Goal: Information Seeking & Learning: Learn about a topic

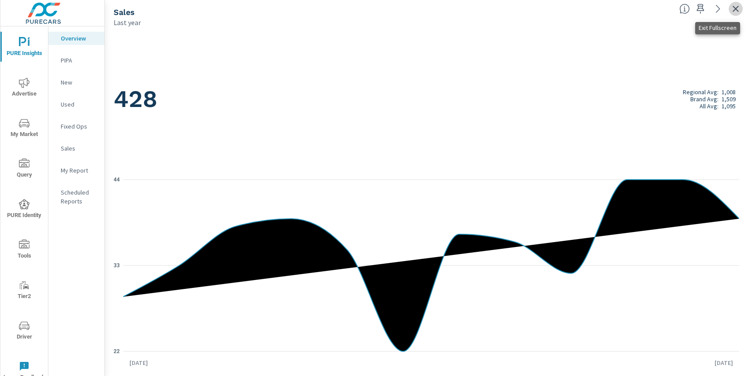
click at [734, 7] on icon "button" at bounding box center [736, 9] width 11 height 11
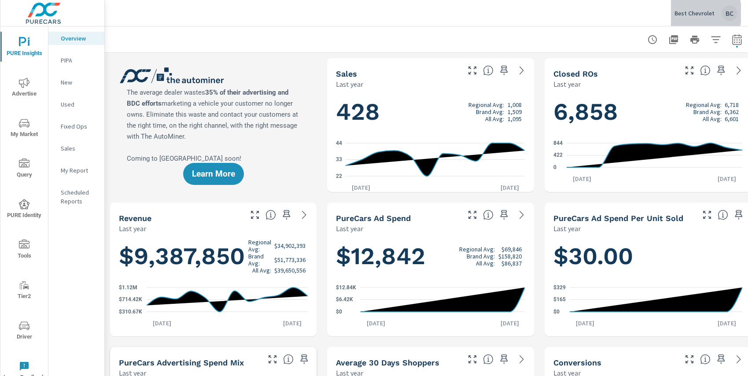
click at [691, 13] on p "Best Chevrolet" at bounding box center [695, 13] width 40 height 8
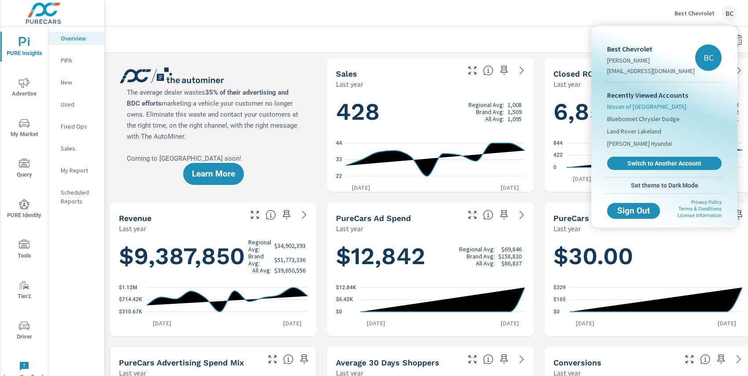
click at [649, 107] on span "Nissan of [GEOGRAPHIC_DATA]" at bounding box center [646, 106] width 79 height 9
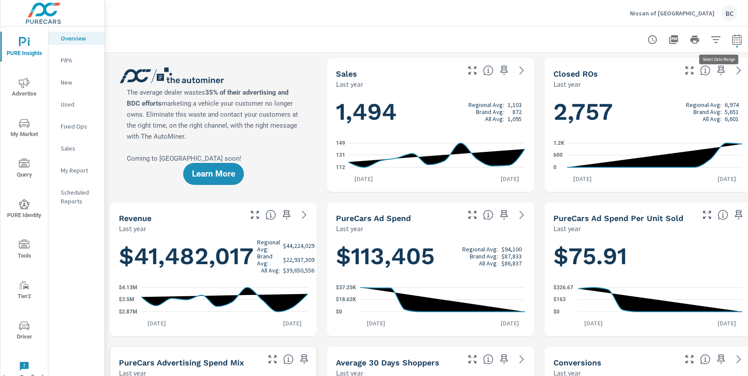
click at [733, 41] on icon "button" at bounding box center [736, 39] width 9 height 11
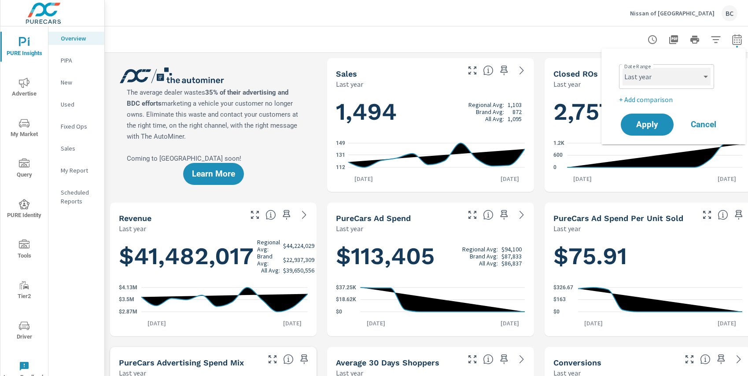
click at [686, 76] on select "Custom [DATE] Last week Last 7 days Last 14 days Last 30 days Last 45 days Last…" at bounding box center [667, 77] width 88 height 18
click at [623, 68] on select "Custom [DATE] Last week Last 7 days Last 14 days Last 30 days Last 45 days Last…" at bounding box center [667, 77] width 88 height 18
select select "Last 30 days"
click at [655, 123] on span "Apply" at bounding box center [647, 125] width 36 height 8
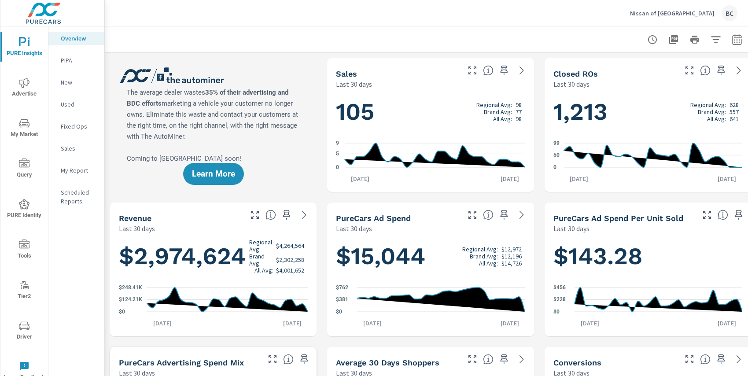
click at [28, 129] on span "My Market" at bounding box center [24, 129] width 42 height 22
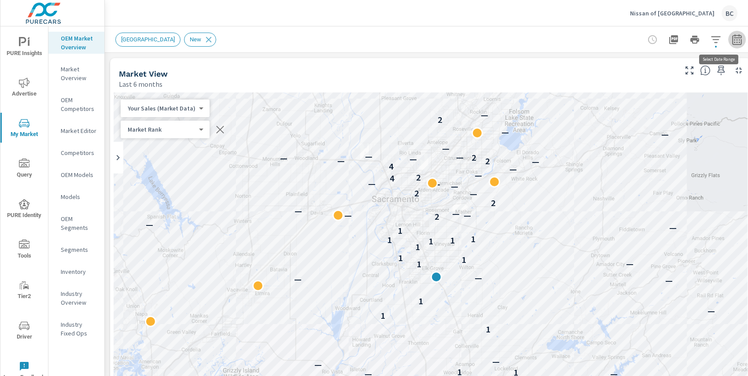
click at [735, 43] on icon "button" at bounding box center [737, 39] width 11 height 11
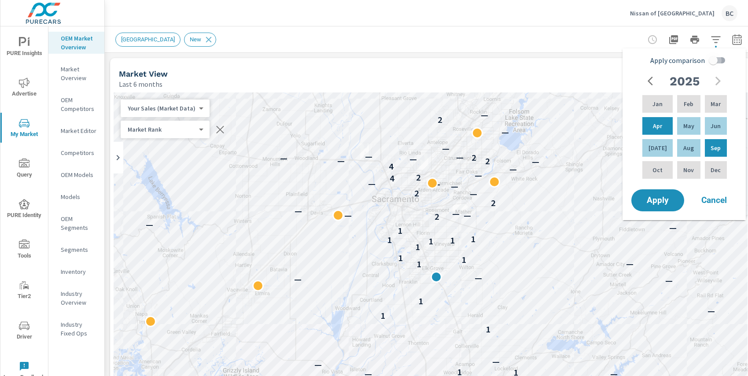
click at [716, 62] on input "Apply comparison" at bounding box center [713, 60] width 50 height 17
checkbox input "true"
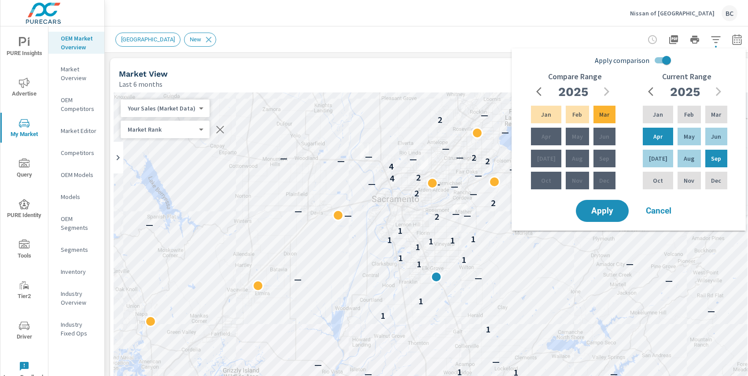
click at [578, 182] on div "Nov" at bounding box center [577, 180] width 26 height 21
click at [650, 207] on span "Cancel" at bounding box center [658, 211] width 35 height 8
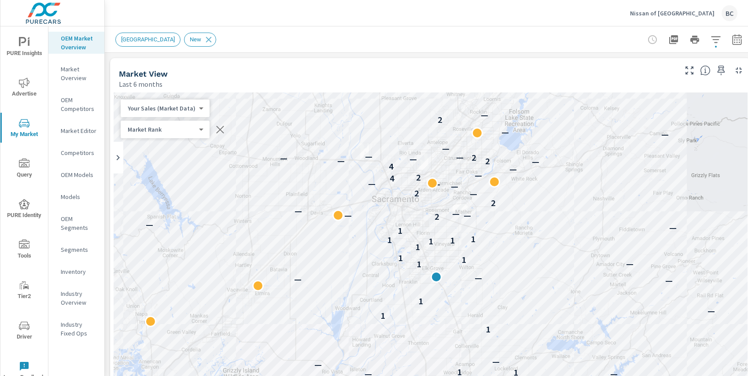
click at [738, 40] on icon "button" at bounding box center [737, 39] width 11 height 11
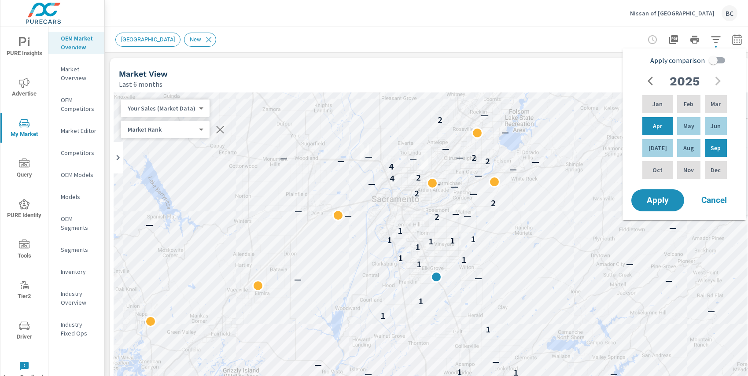
click at [715, 64] on input "Apply comparison" at bounding box center [713, 60] width 50 height 17
checkbox input "true"
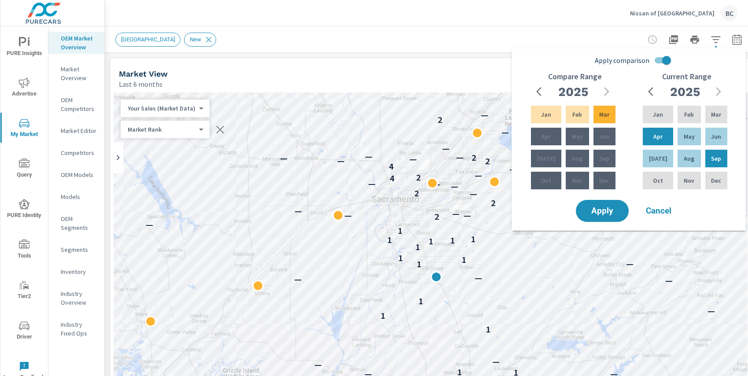
click at [541, 94] on icon "button" at bounding box center [541, 91] width 11 height 11
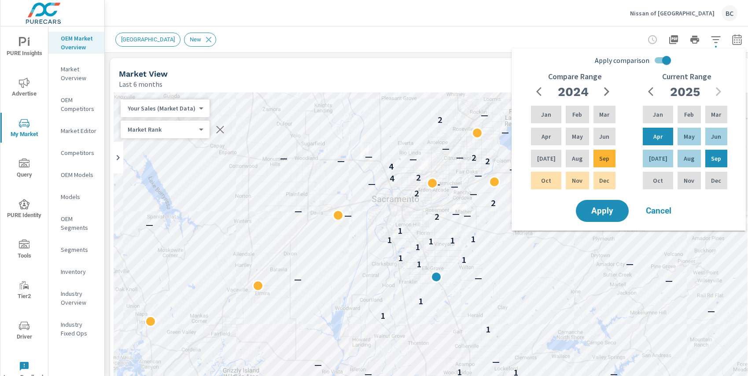
click at [608, 96] on icon "button" at bounding box center [607, 91] width 11 height 11
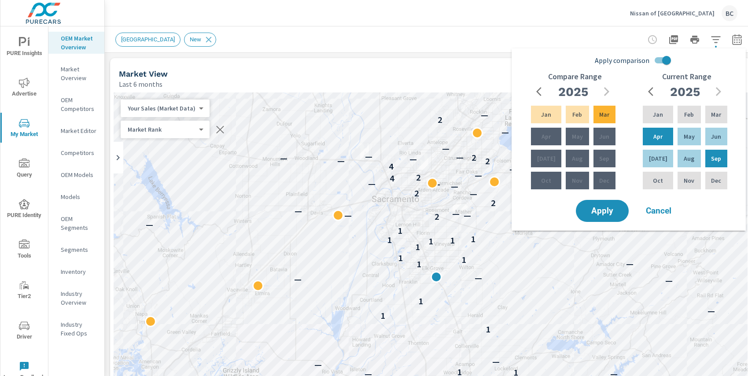
click at [662, 211] on span "Cancel" at bounding box center [658, 211] width 35 height 8
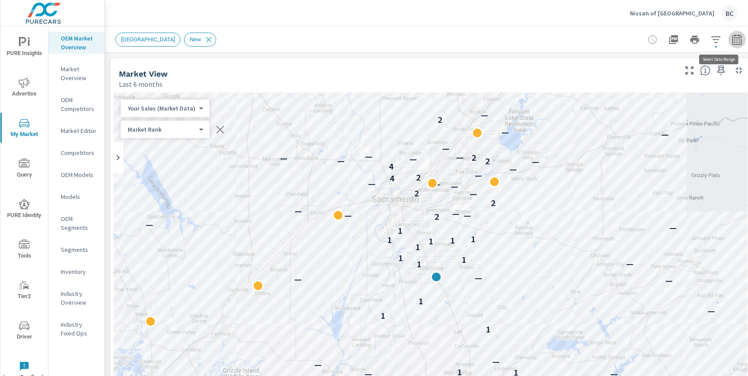
click at [738, 40] on icon "button" at bounding box center [737, 39] width 11 height 11
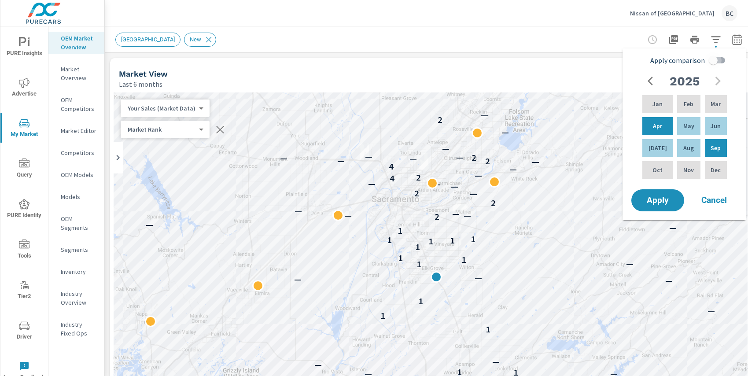
click at [715, 61] on input "Apply comparison" at bounding box center [713, 60] width 50 height 17
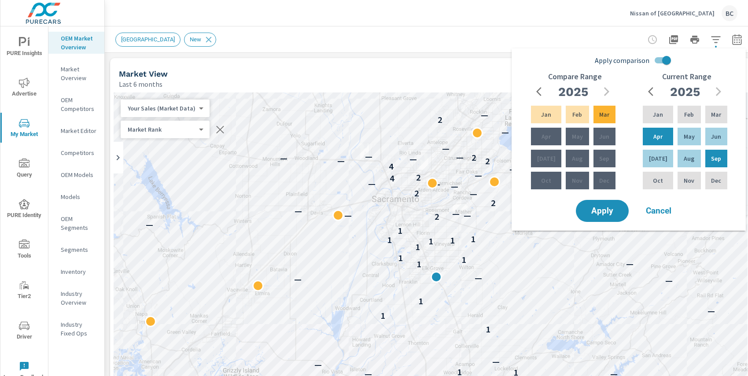
click at [542, 94] on icon "button" at bounding box center [541, 91] width 11 height 11
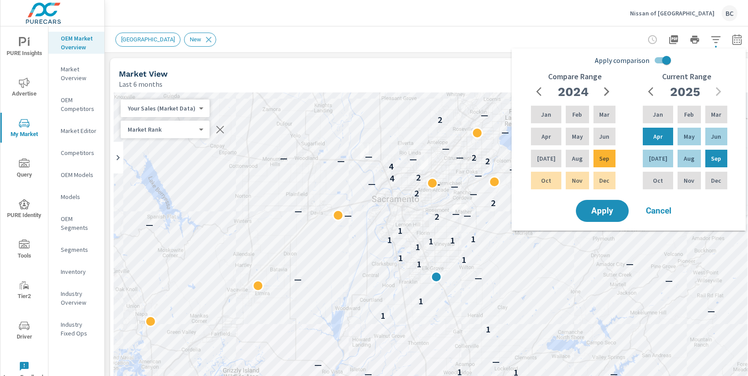
click at [609, 90] on icon "button" at bounding box center [607, 91] width 11 height 11
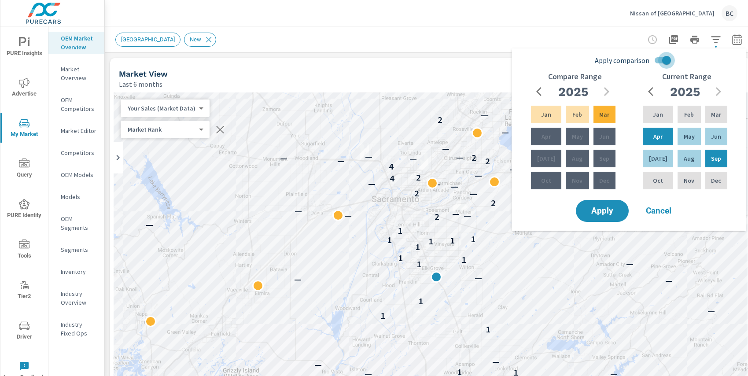
click at [666, 62] on input "Apply comparison" at bounding box center [667, 60] width 50 height 17
checkbox input "false"
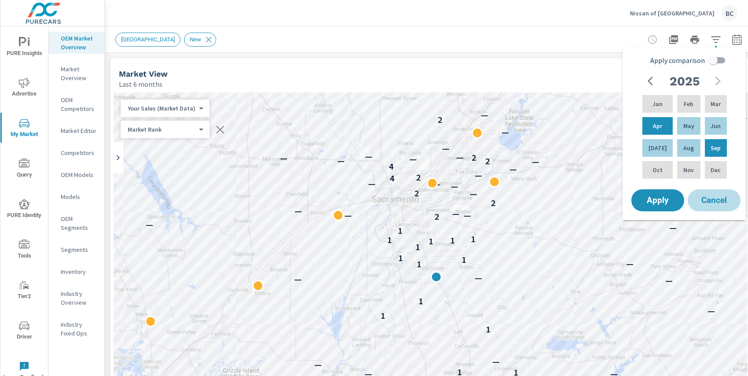
click at [714, 200] on span "Cancel" at bounding box center [714, 200] width 35 height 8
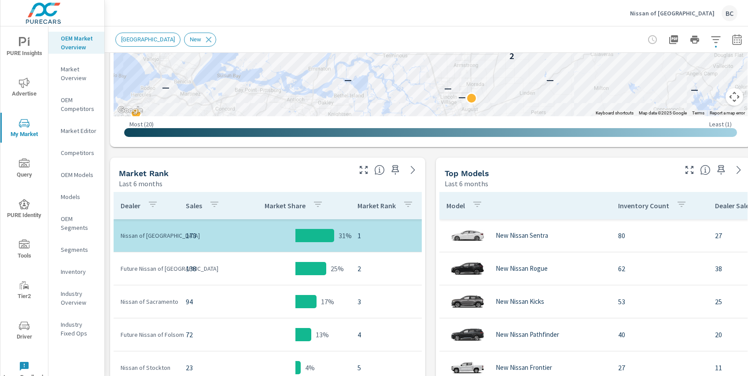
scroll to position [367, 0]
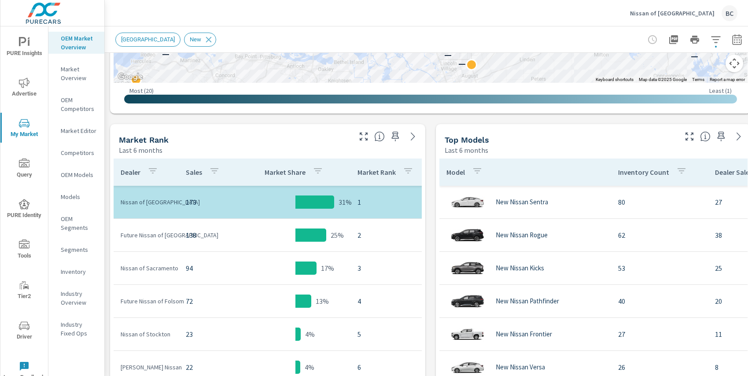
click at [690, 139] on icon "button" at bounding box center [689, 136] width 11 height 11
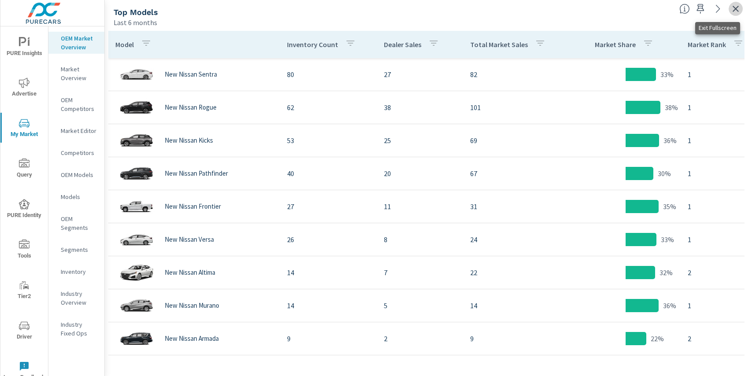
click at [736, 9] on icon "button" at bounding box center [736, 9] width 6 height 6
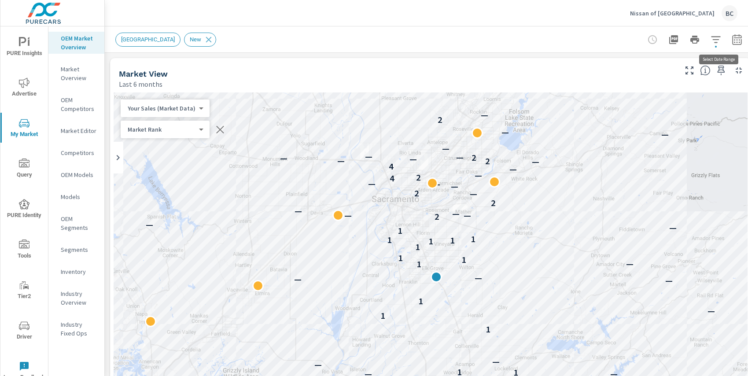
click at [736, 40] on icon "button" at bounding box center [737, 39] width 11 height 11
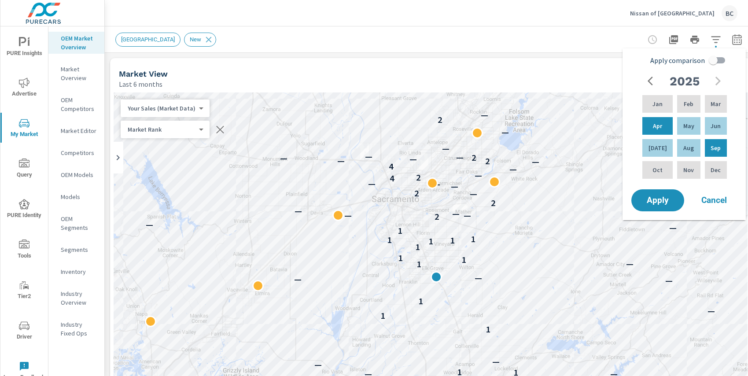
click at [715, 59] on input "Apply comparison" at bounding box center [713, 60] width 50 height 17
checkbox input "true"
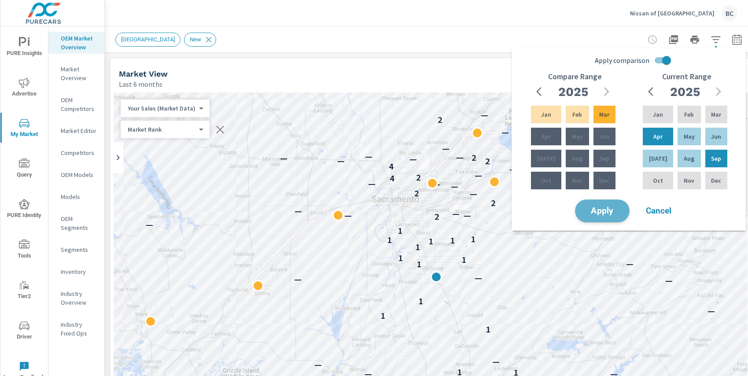
click at [606, 210] on span "Apply" at bounding box center [602, 211] width 36 height 8
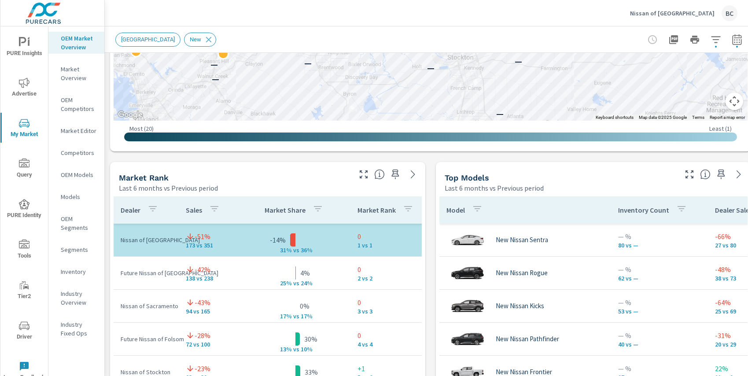
scroll to position [484, 0]
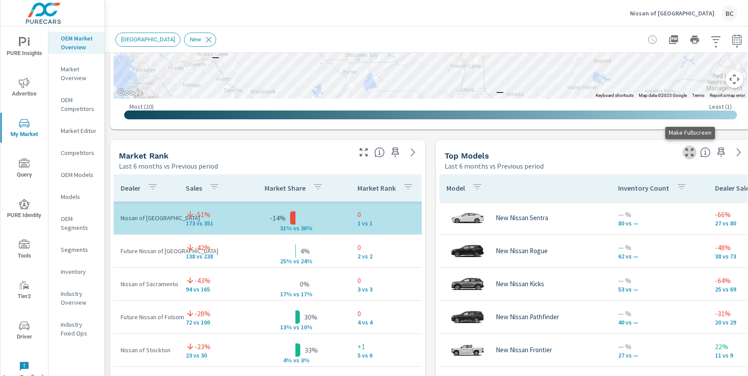
click at [687, 155] on icon "button" at bounding box center [690, 152] width 8 height 8
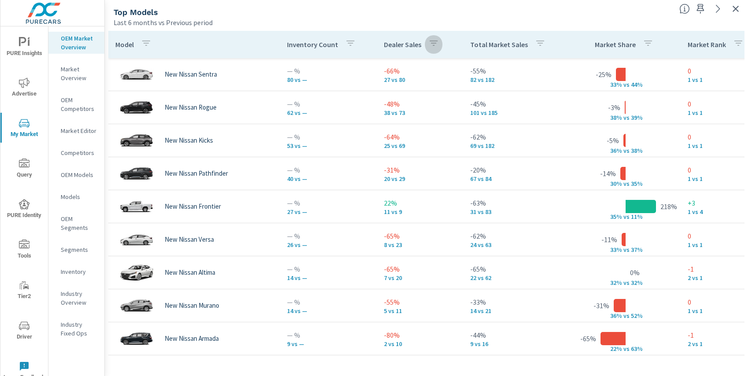
click at [432, 42] on icon "button" at bounding box center [433, 43] width 11 height 11
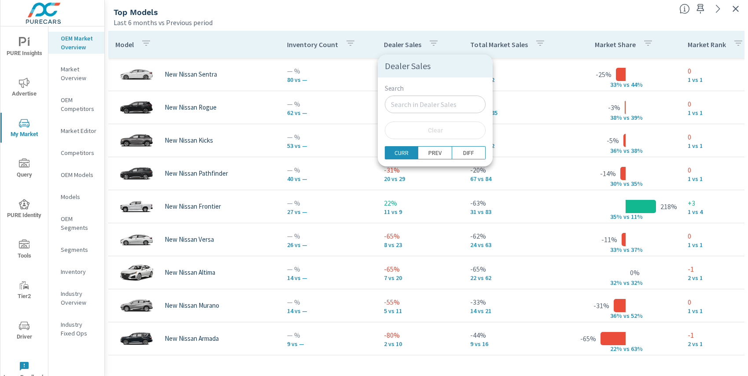
click at [432, 42] on div at bounding box center [374, 188] width 748 height 376
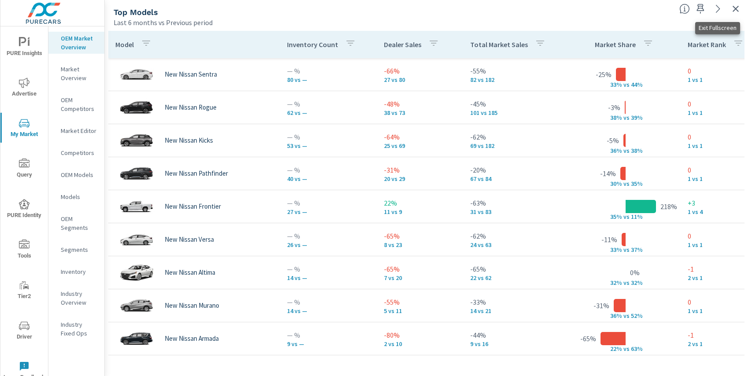
click at [734, 11] on icon "button" at bounding box center [736, 9] width 6 height 6
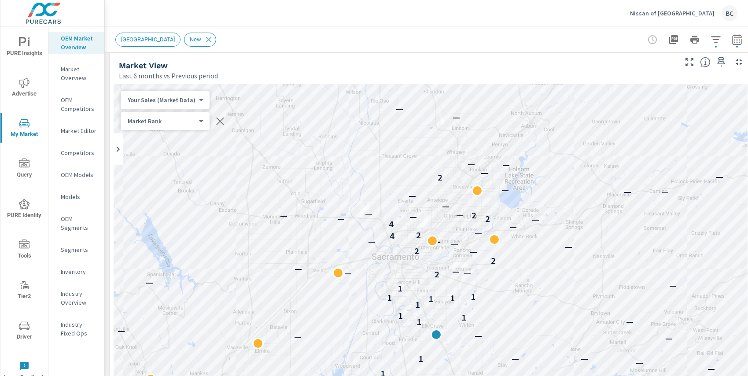
scroll to position [15, 0]
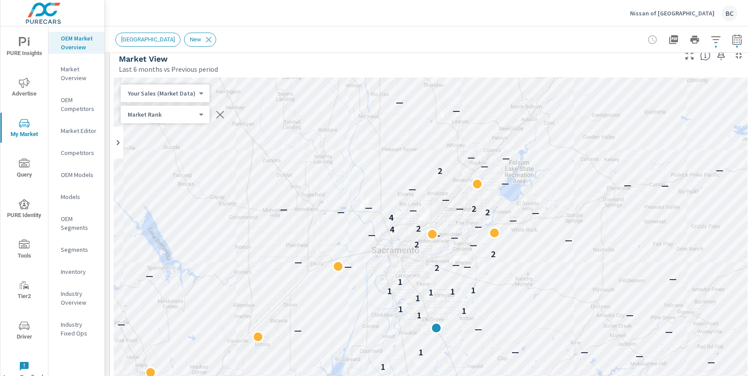
click at [737, 43] on icon "button" at bounding box center [737, 39] width 11 height 11
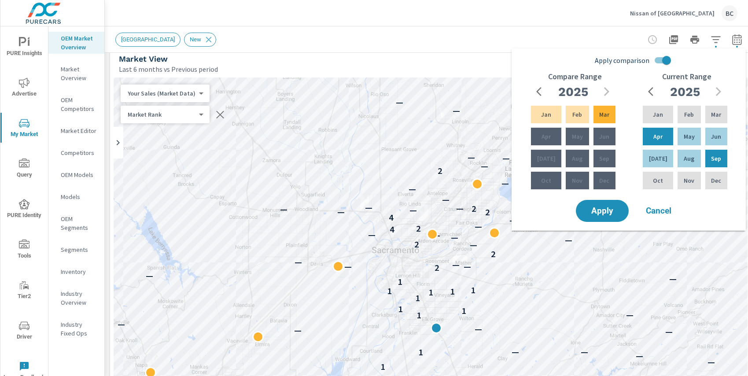
click at [539, 89] on icon "button" at bounding box center [541, 91] width 11 height 11
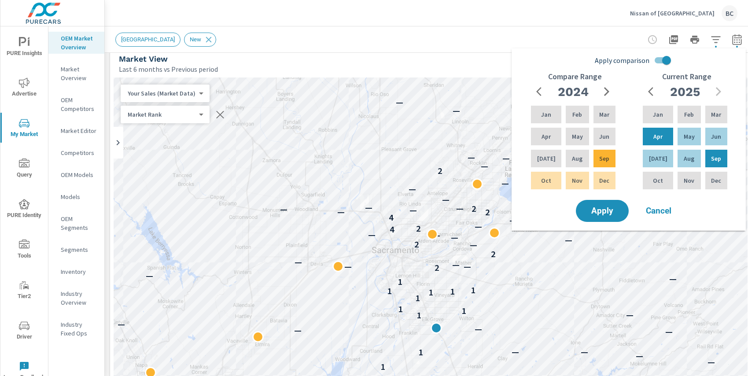
click at [608, 95] on icon "button" at bounding box center [607, 91] width 11 height 11
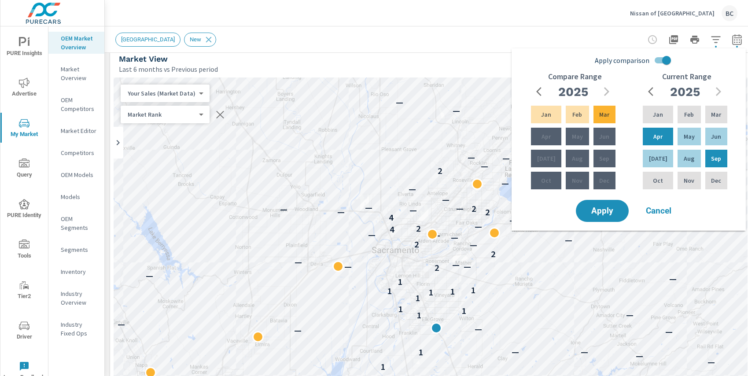
click at [540, 93] on icon "button" at bounding box center [541, 91] width 11 height 11
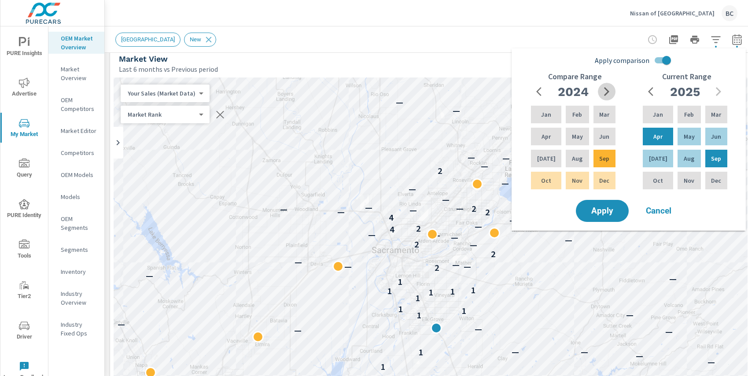
click at [606, 90] on icon "button" at bounding box center [607, 91] width 11 height 11
